Goal: Navigation & Orientation: Find specific page/section

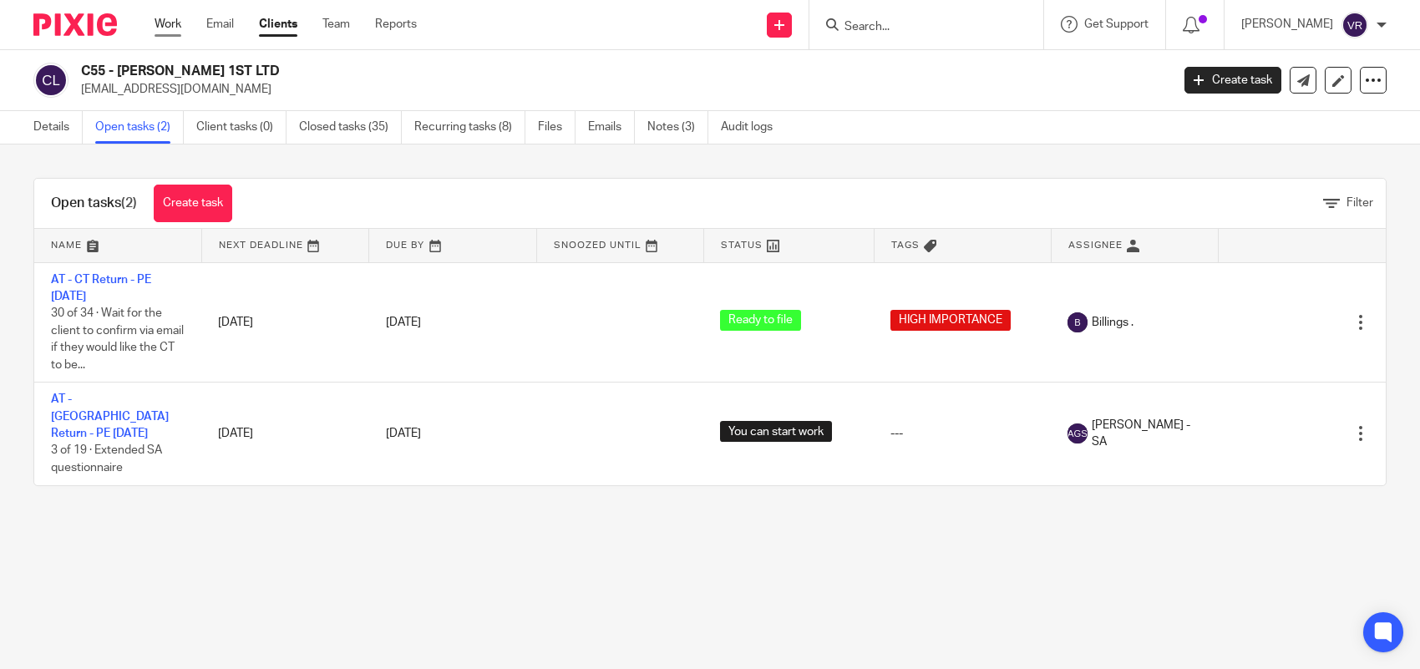
click at [180, 29] on link "Work" at bounding box center [167, 24] width 27 height 17
